Goal: Information Seeking & Learning: Learn about a topic

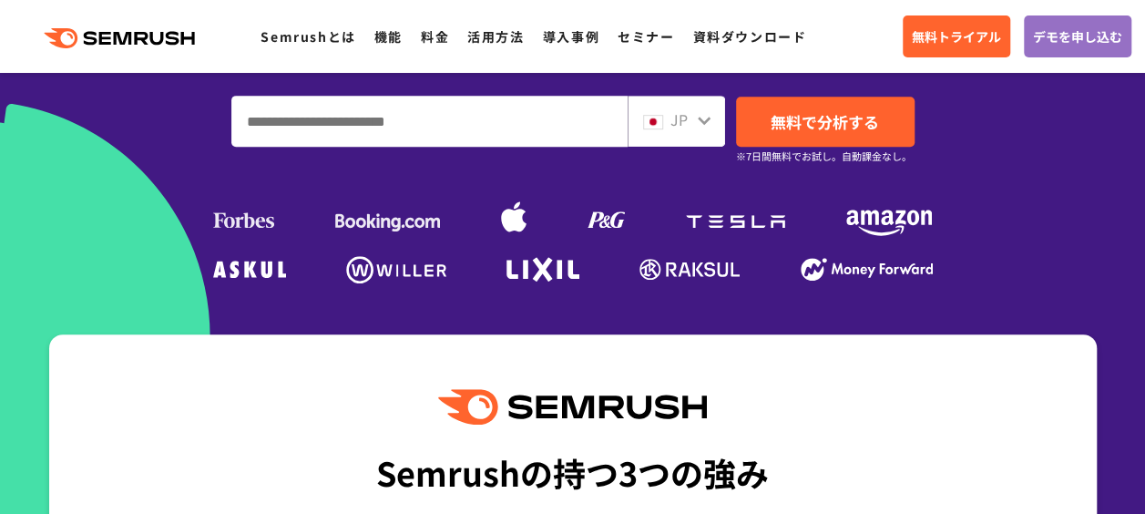
scroll to position [460, 0]
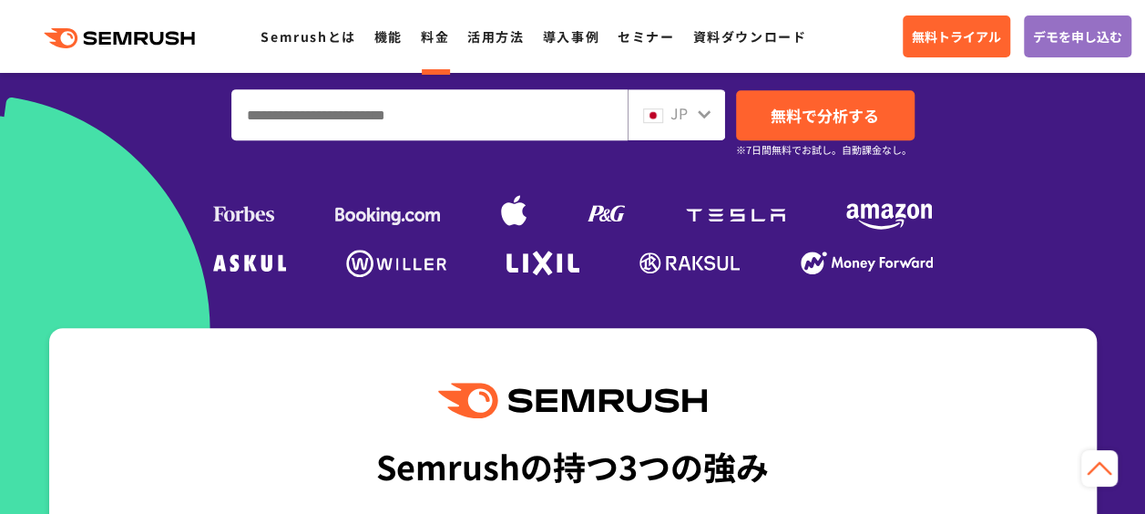
click at [424, 27] on link "料金" at bounding box center [435, 36] width 28 height 18
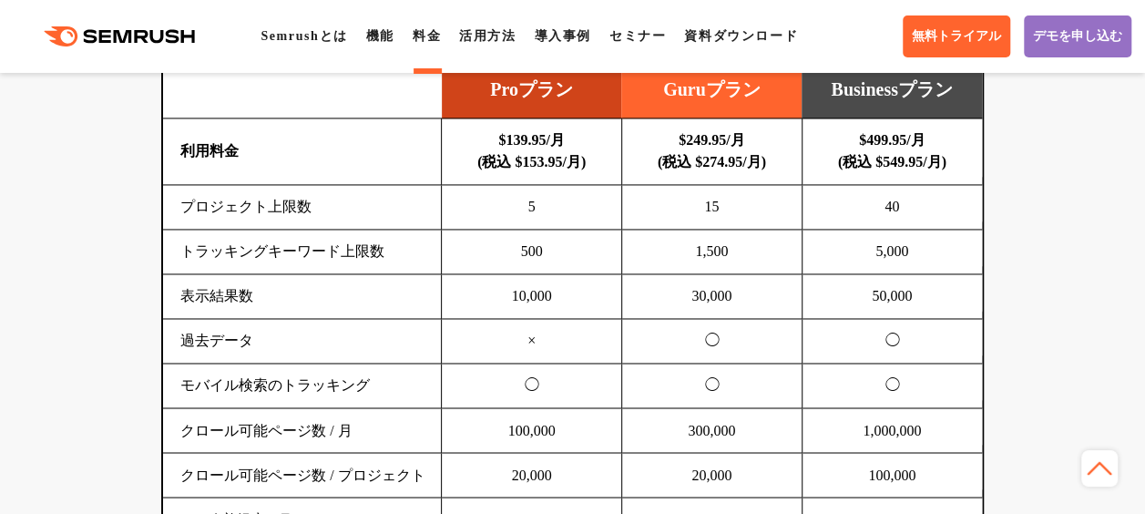
scroll to position [1308, 0]
drag, startPoint x: 545, startPoint y: 141, endPoint x: 491, endPoint y: 137, distance: 53.8
click at [491, 137] on td "$139.95/月 (税込 $153.95/月)" at bounding box center [532, 152] width 180 height 66
copy b "$139.95"
drag, startPoint x: 565, startPoint y: 164, endPoint x: 511, endPoint y: 163, distance: 53.7
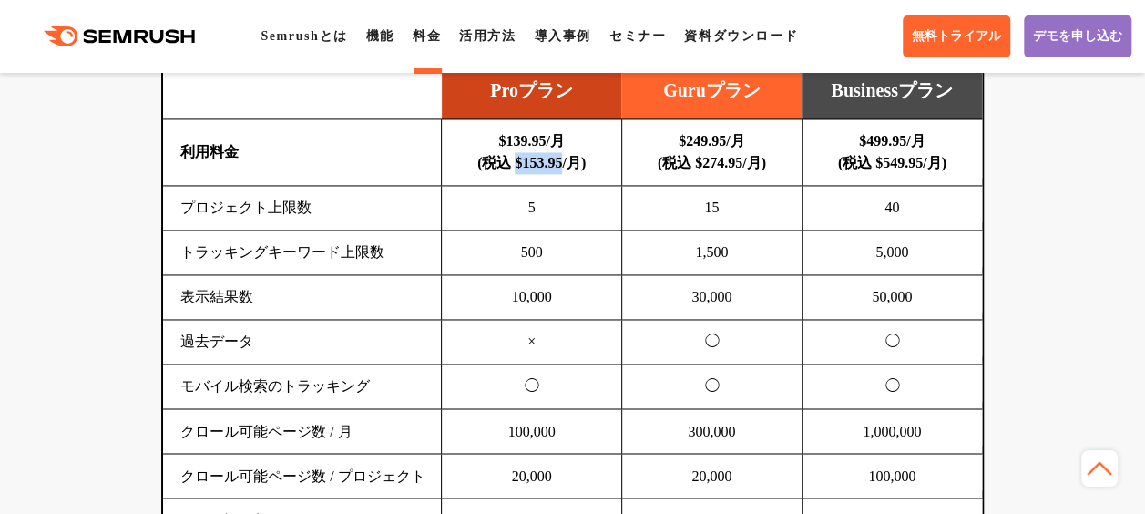
click at [511, 163] on b "$139.95/月 (税込 $153.95/月)" at bounding box center [531, 151] width 108 height 37
copy b "$153.95"
